Goal: Information Seeking & Learning: Learn about a topic

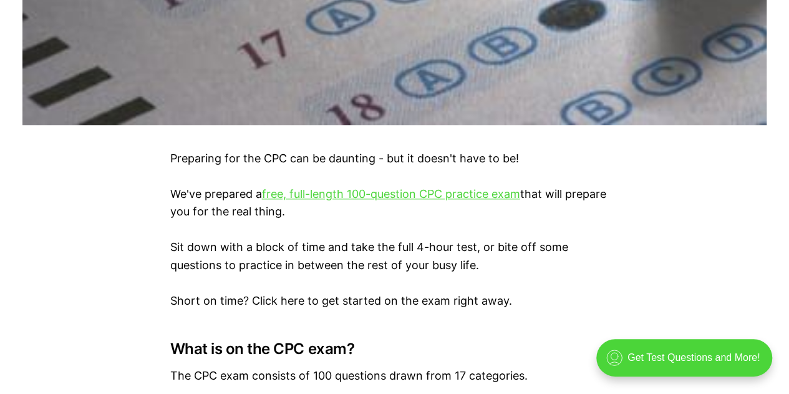
scroll to position [686, 0]
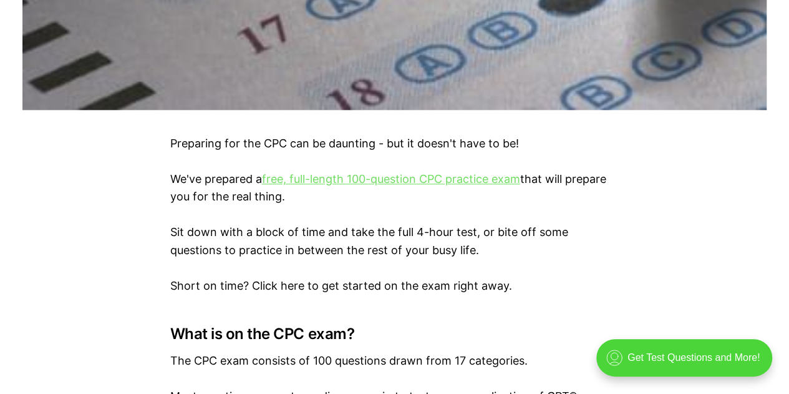
click at [415, 177] on link "free, full-length 100-question CPC practice exam" at bounding box center [391, 178] width 258 height 13
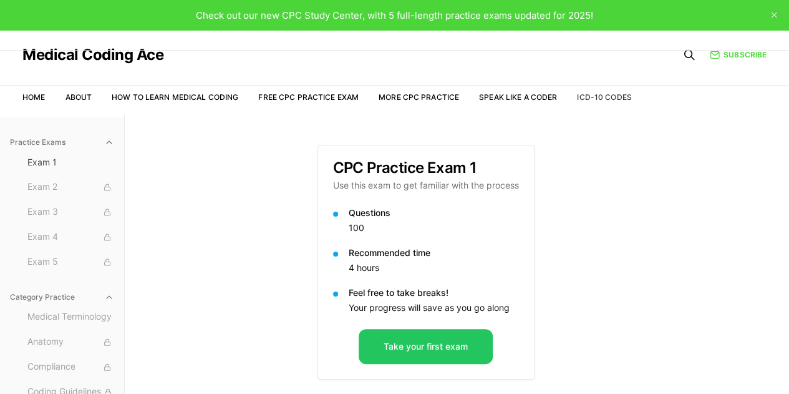
click at [598, 97] on link "ICD-10 Codes" at bounding box center [604, 96] width 54 height 9
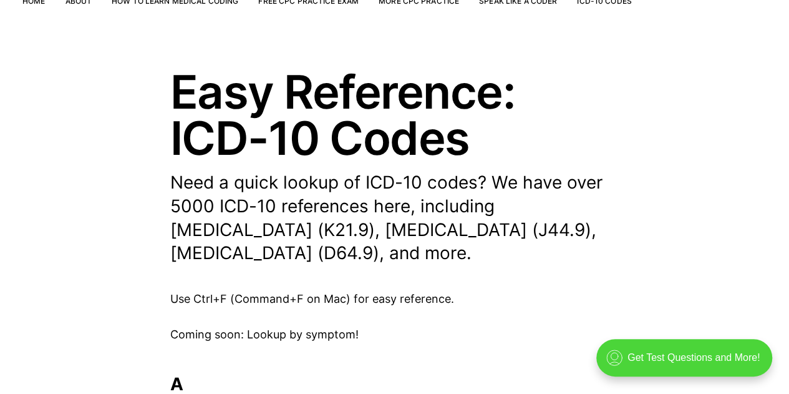
scroll to position [125, 0]
